Goal: Communication & Community: Answer question/provide support

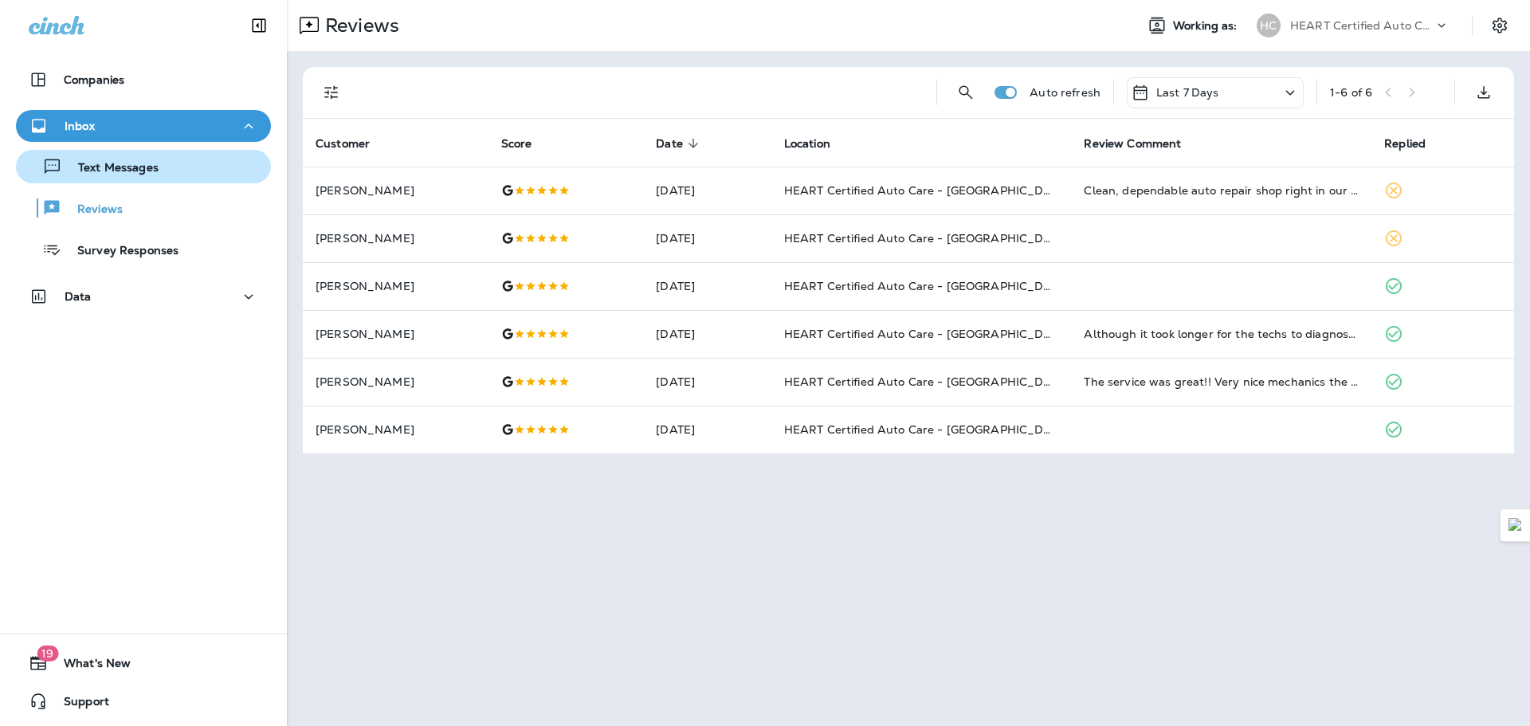
click at [122, 154] on button "Text Messages" at bounding box center [143, 166] width 255 height 33
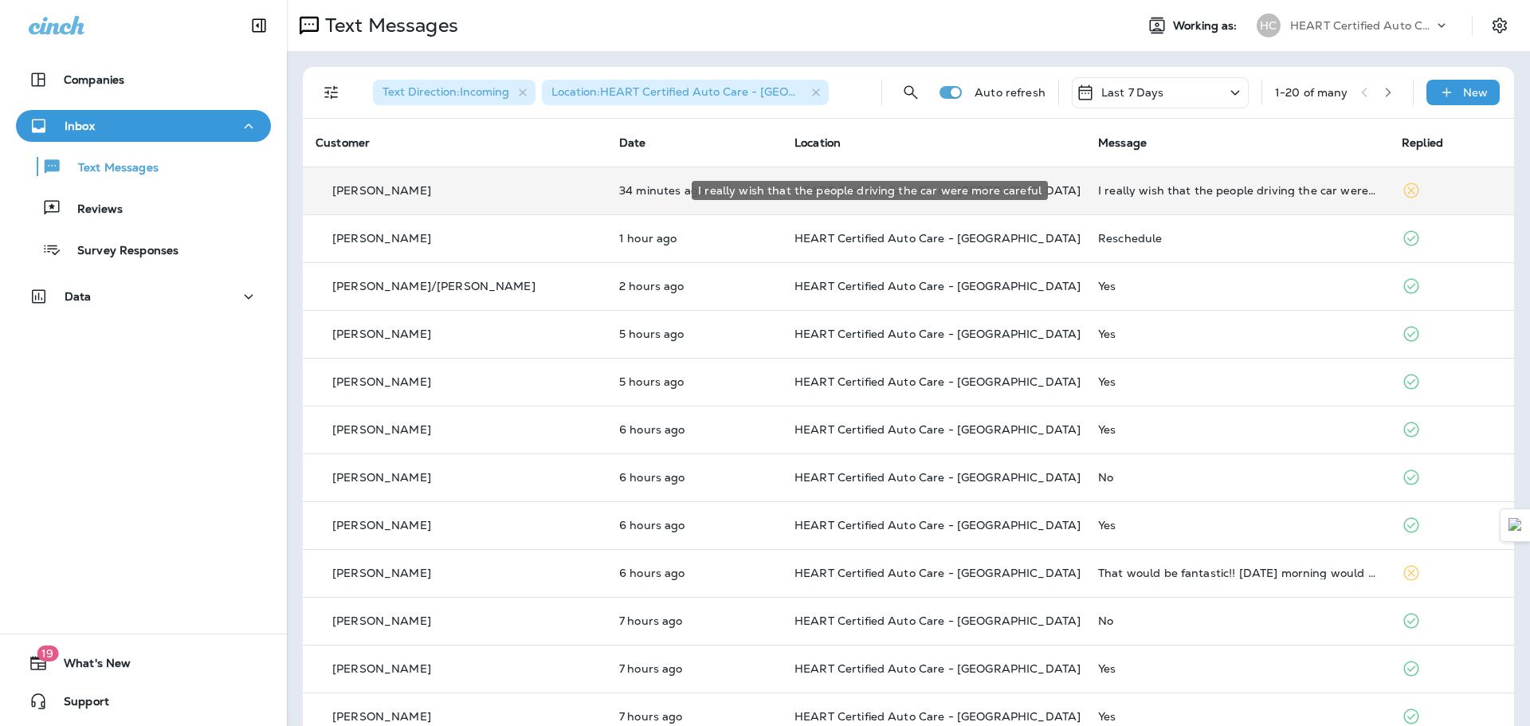
click at [1205, 190] on div "I really wish that the people driving the car were more careful" at bounding box center [1237, 190] width 278 height 13
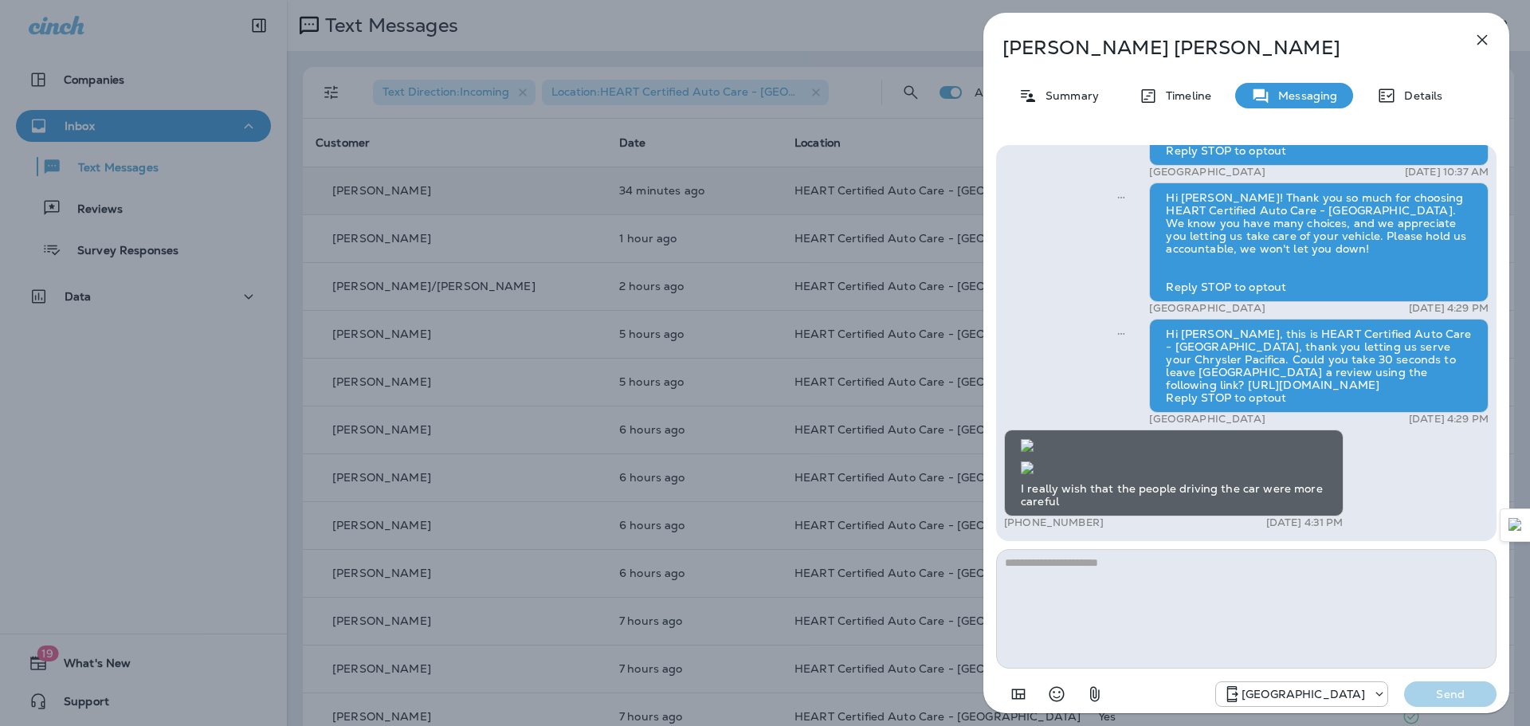
click at [1122, 593] on textarea at bounding box center [1246, 609] width 500 height 120
click at [1122, 583] on textarea at bounding box center [1246, 609] width 500 height 120
type textarea "**********"
click at [1474, 712] on div "Hi [PERSON_NAME]! This is [PERSON_NAME], from HEART Certified Auto Care - [GEOG…" at bounding box center [1246, 427] width 526 height 590
click at [1468, 697] on p "Send" at bounding box center [1450, 694] width 67 height 14
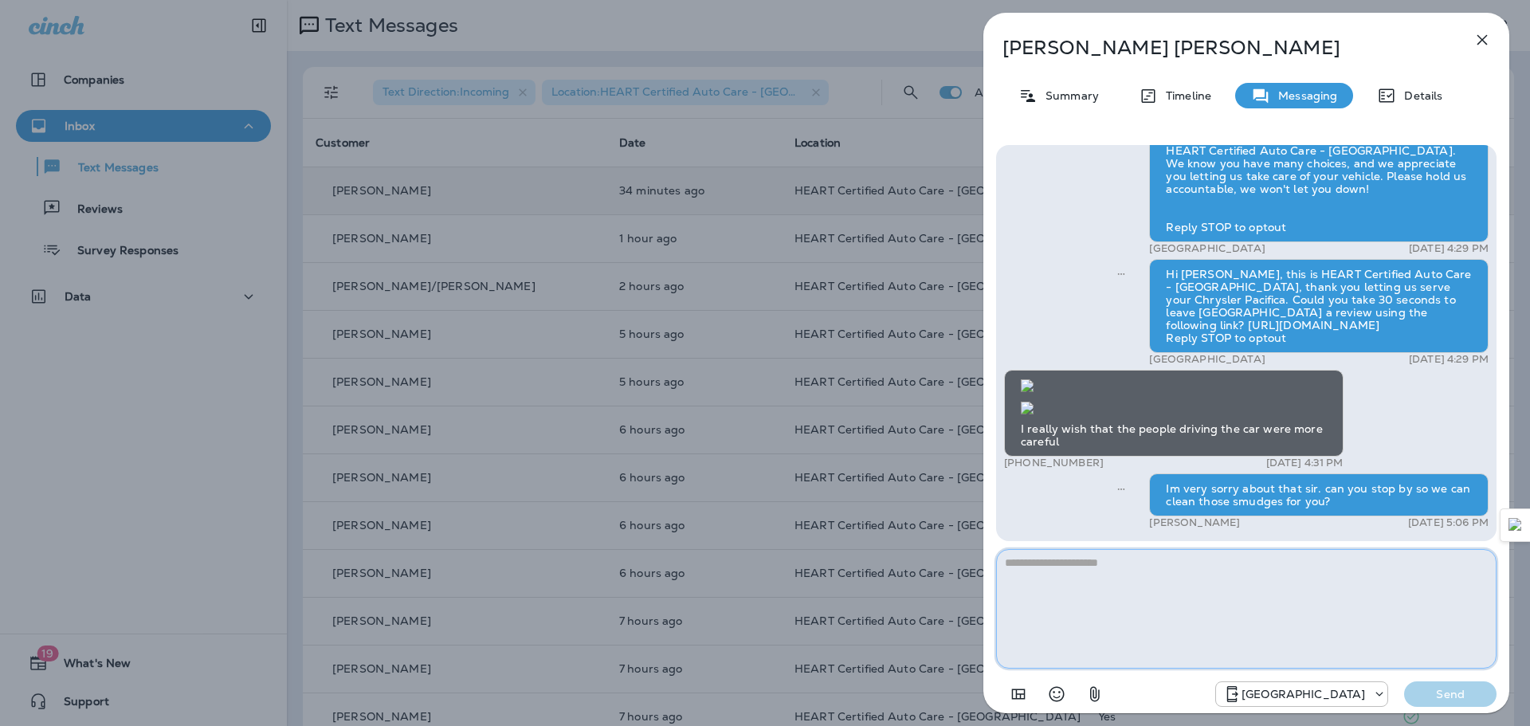
click at [1243, 563] on textarea at bounding box center [1246, 609] width 500 height 120
click at [1476, 46] on icon "button" at bounding box center [1481, 39] width 19 height 19
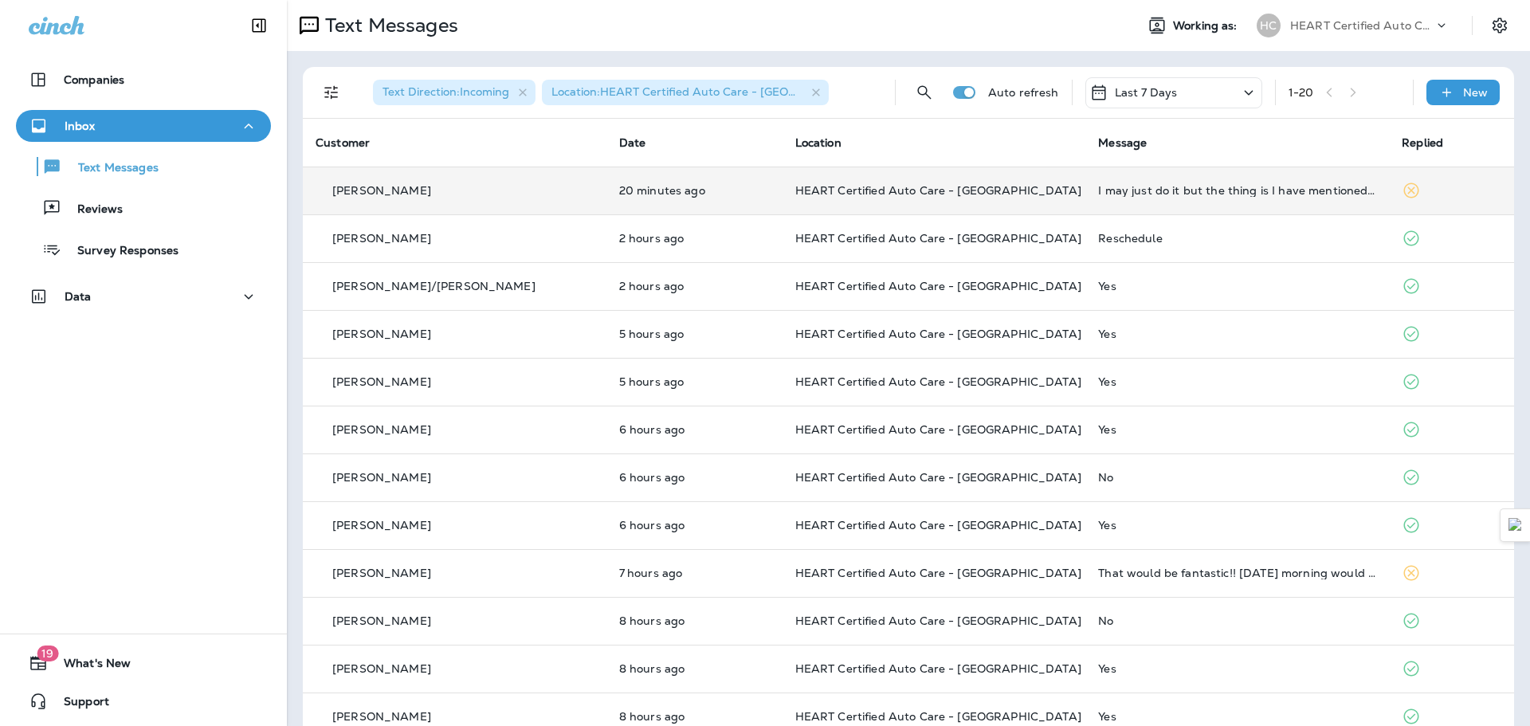
click at [903, 177] on td "HEART Certified Auto Care - [GEOGRAPHIC_DATA]" at bounding box center [934, 191] width 304 height 48
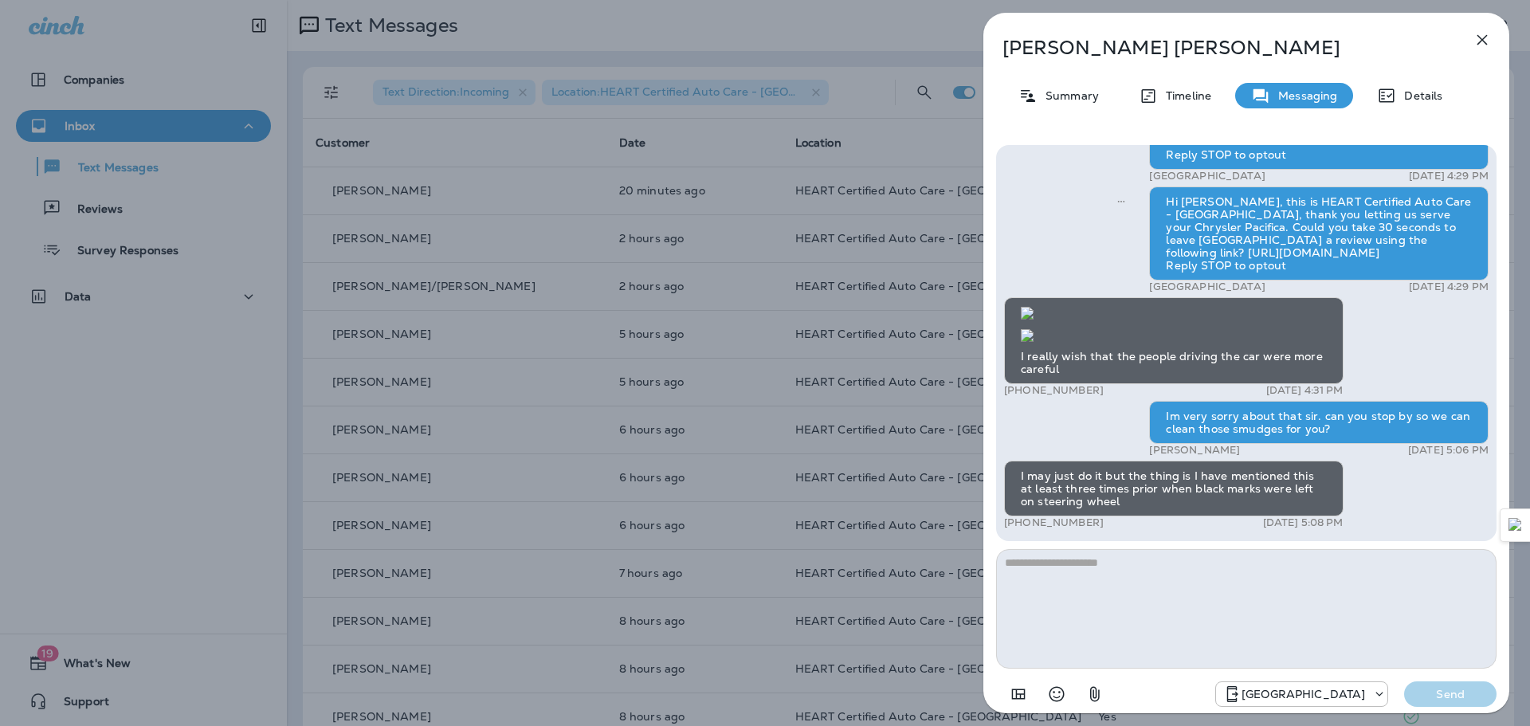
click at [1150, 559] on textarea at bounding box center [1246, 609] width 500 height 120
type textarea "**********"
click at [1456, 697] on p "Send" at bounding box center [1450, 694] width 67 height 14
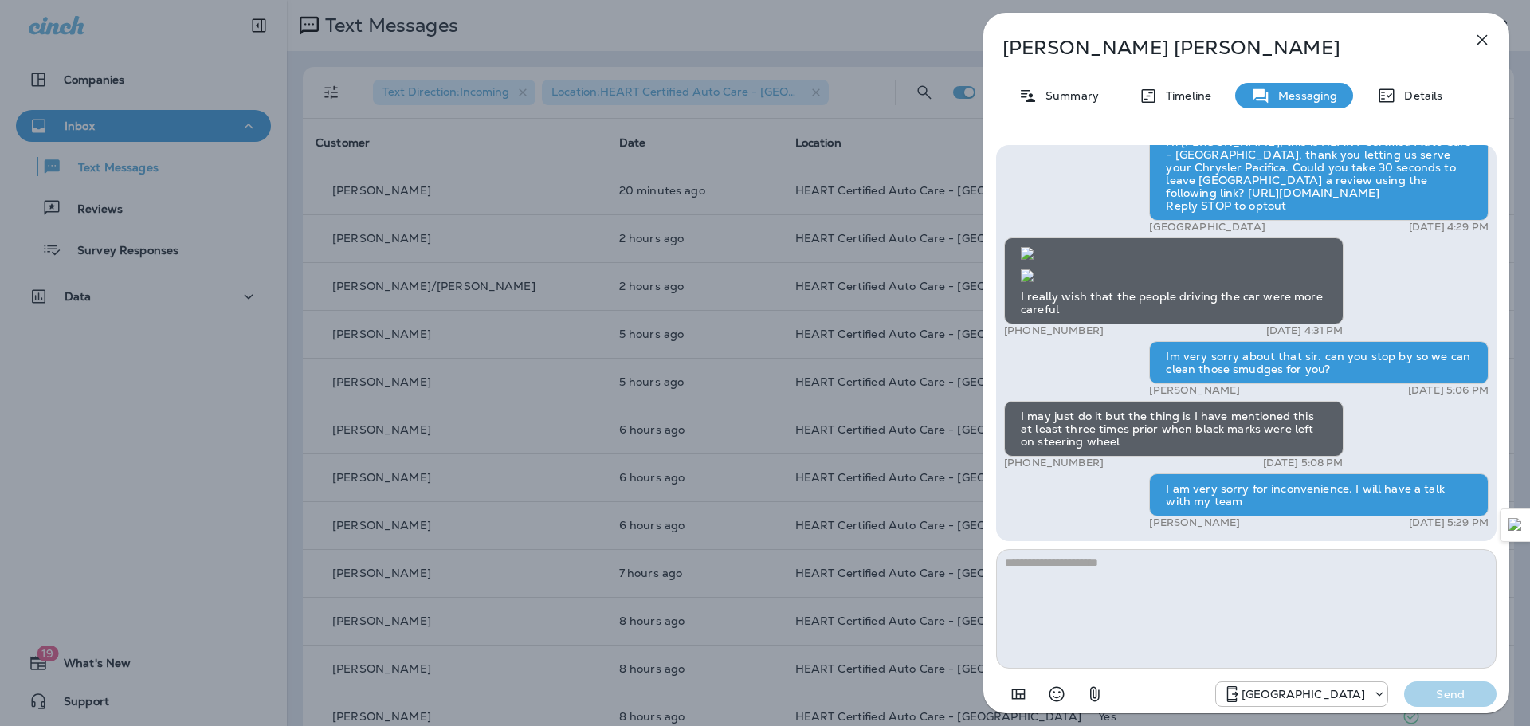
click at [1488, 41] on icon "button" at bounding box center [1481, 39] width 19 height 19
